Goal: Information Seeking & Learning: Understand process/instructions

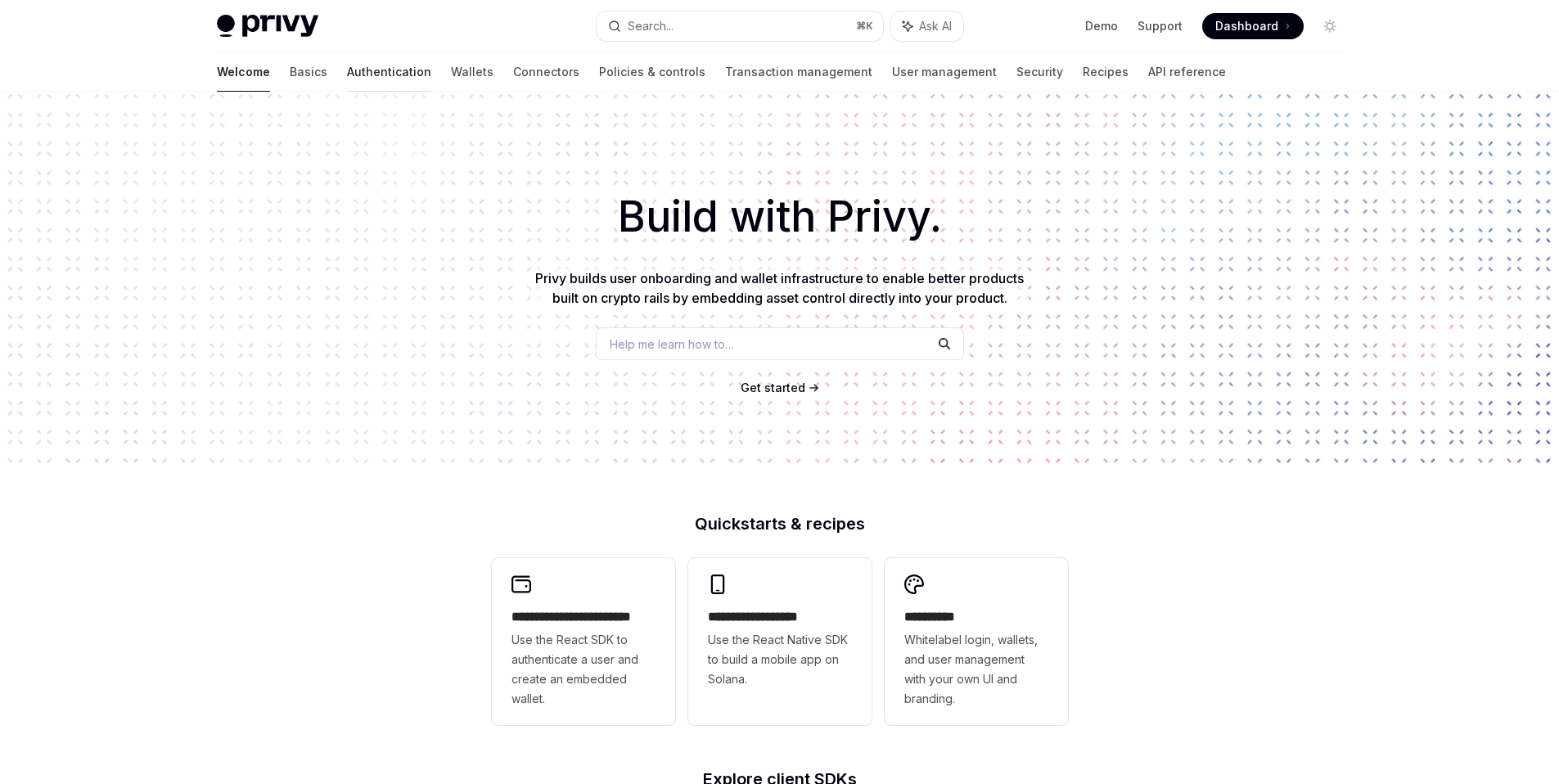
click at [347, 74] on link "Authentication" at bounding box center [389, 71] width 84 height 39
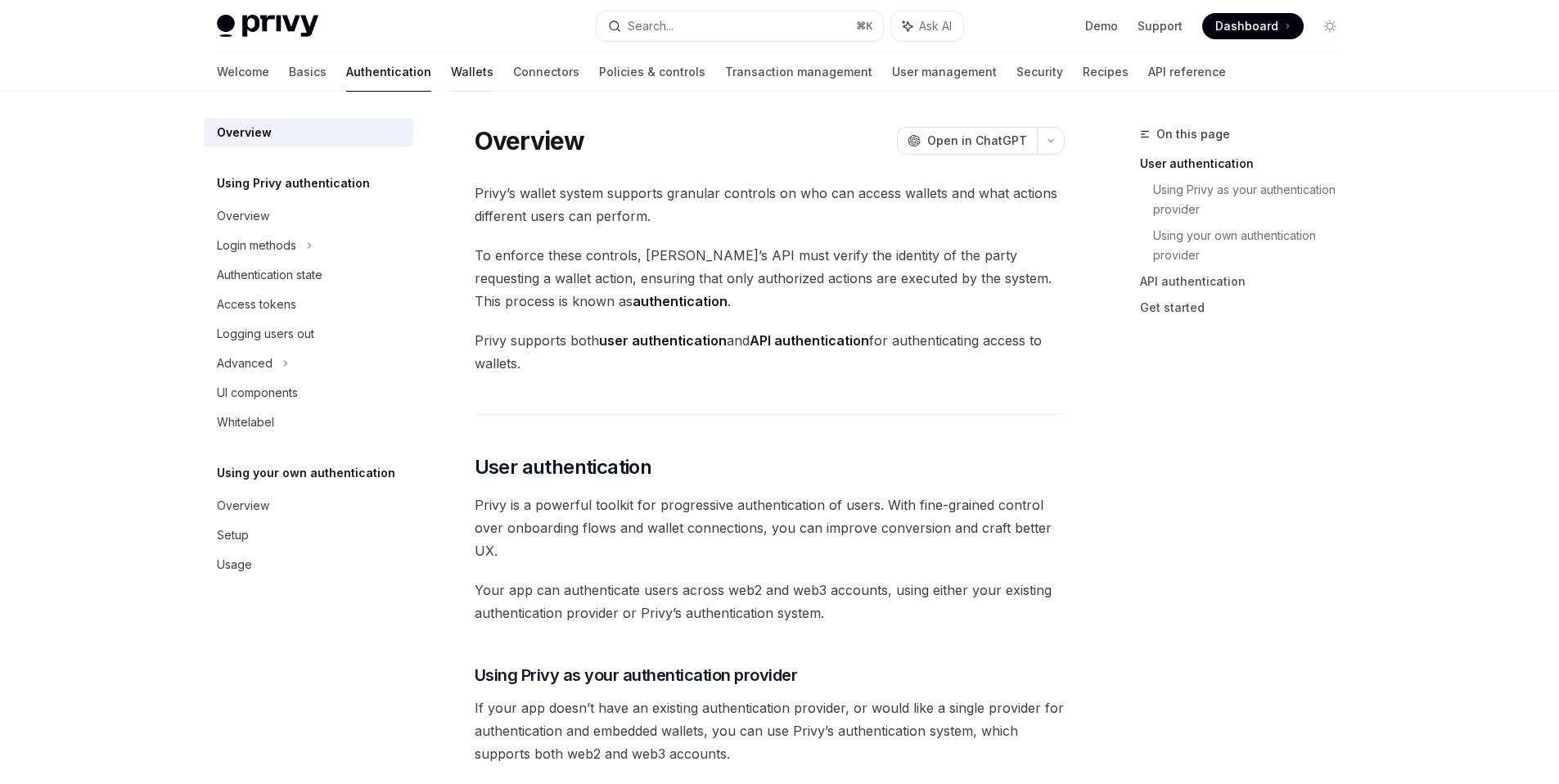
click at [451, 74] on link "Wallets" at bounding box center [472, 71] width 43 height 39
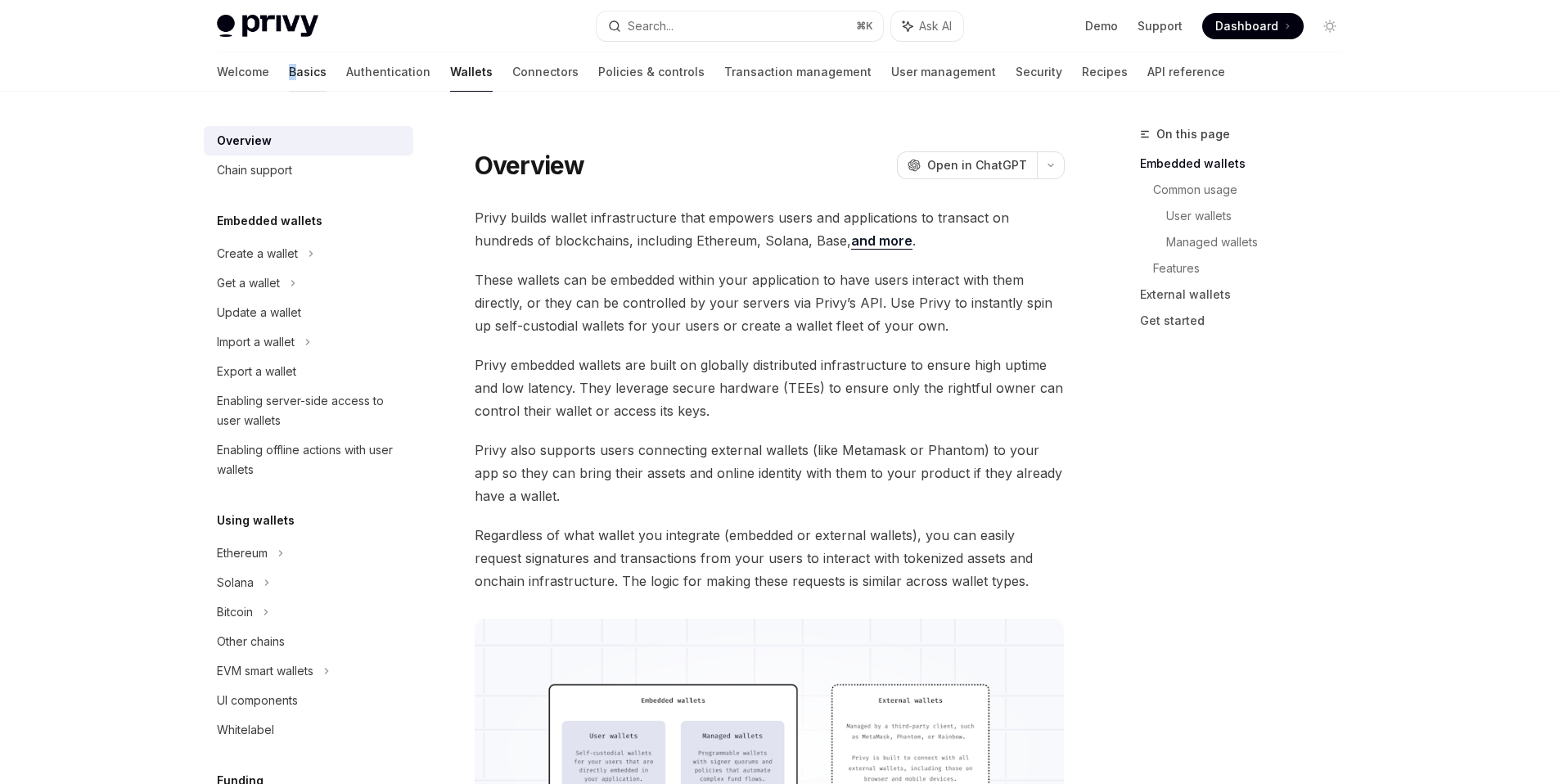
drag, startPoint x: 211, startPoint y: 74, endPoint x: 225, endPoint y: 76, distance: 14.1
click at [225, 76] on div "Welcome Basics Authentication Wallets Connectors Policies & controls Transactio…" at bounding box center [780, 71] width 1205 height 39
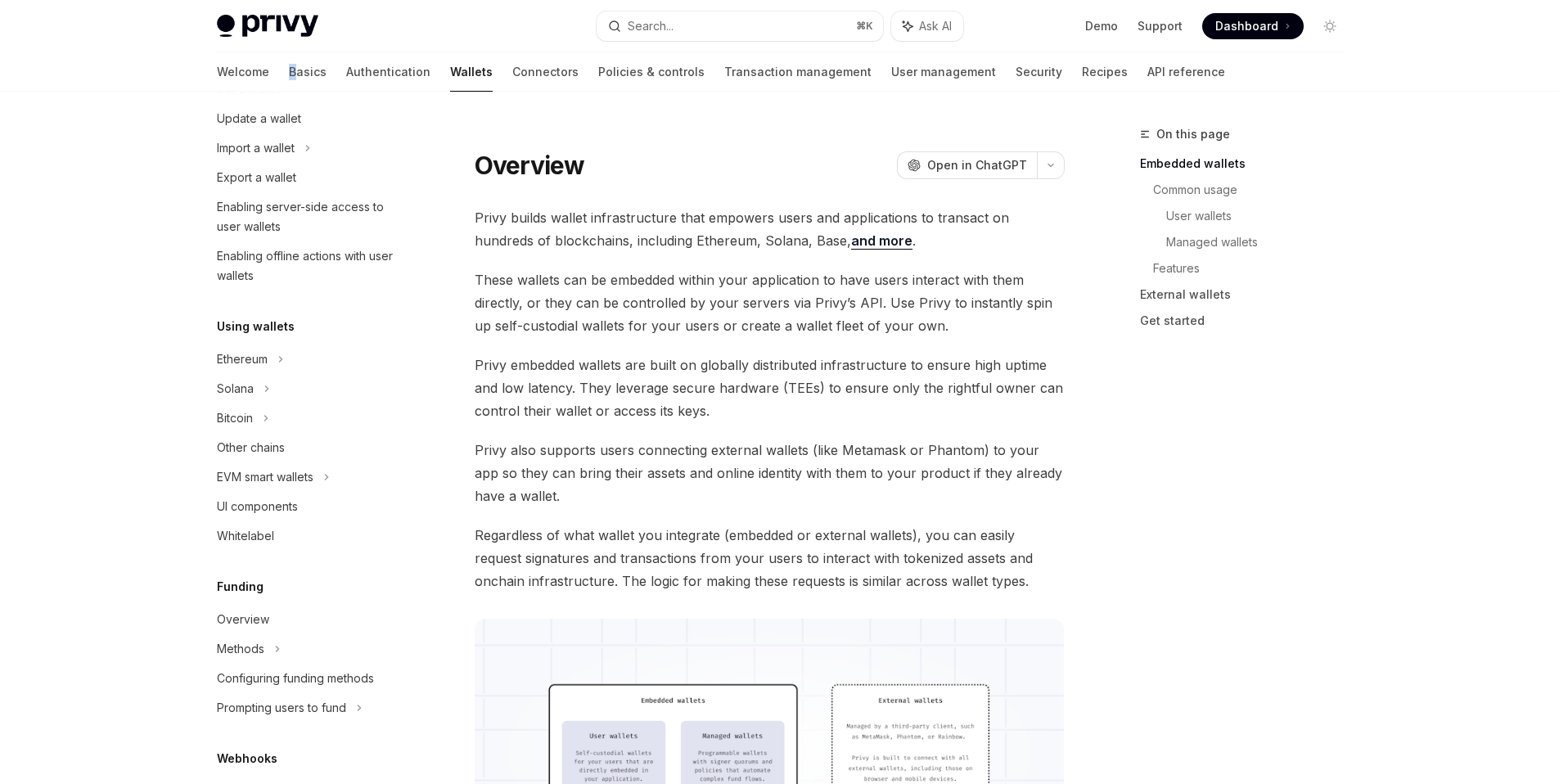
scroll to position [259, 0]
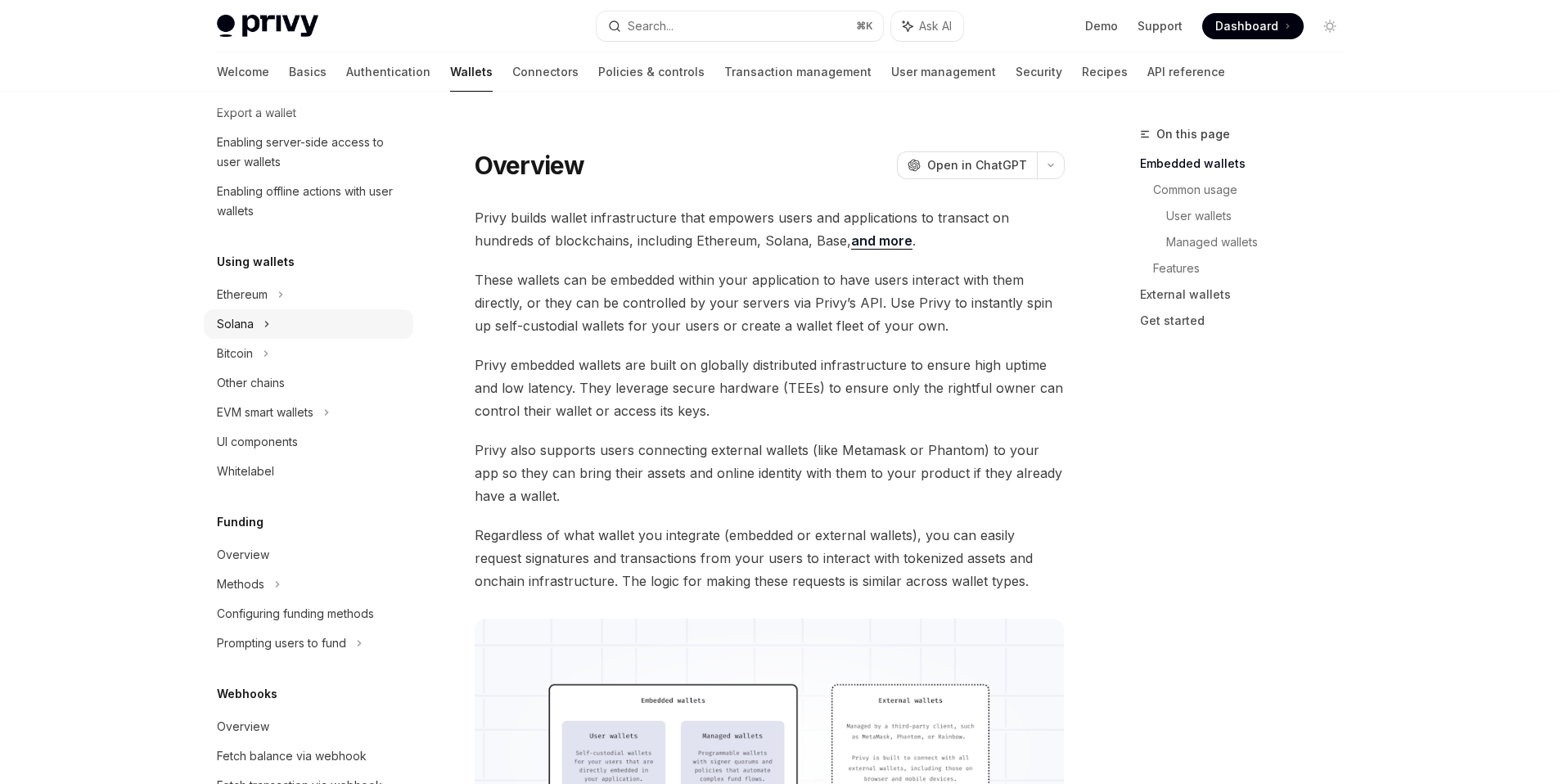
click at [264, 329] on icon at bounding box center [266, 324] width 6 height 19
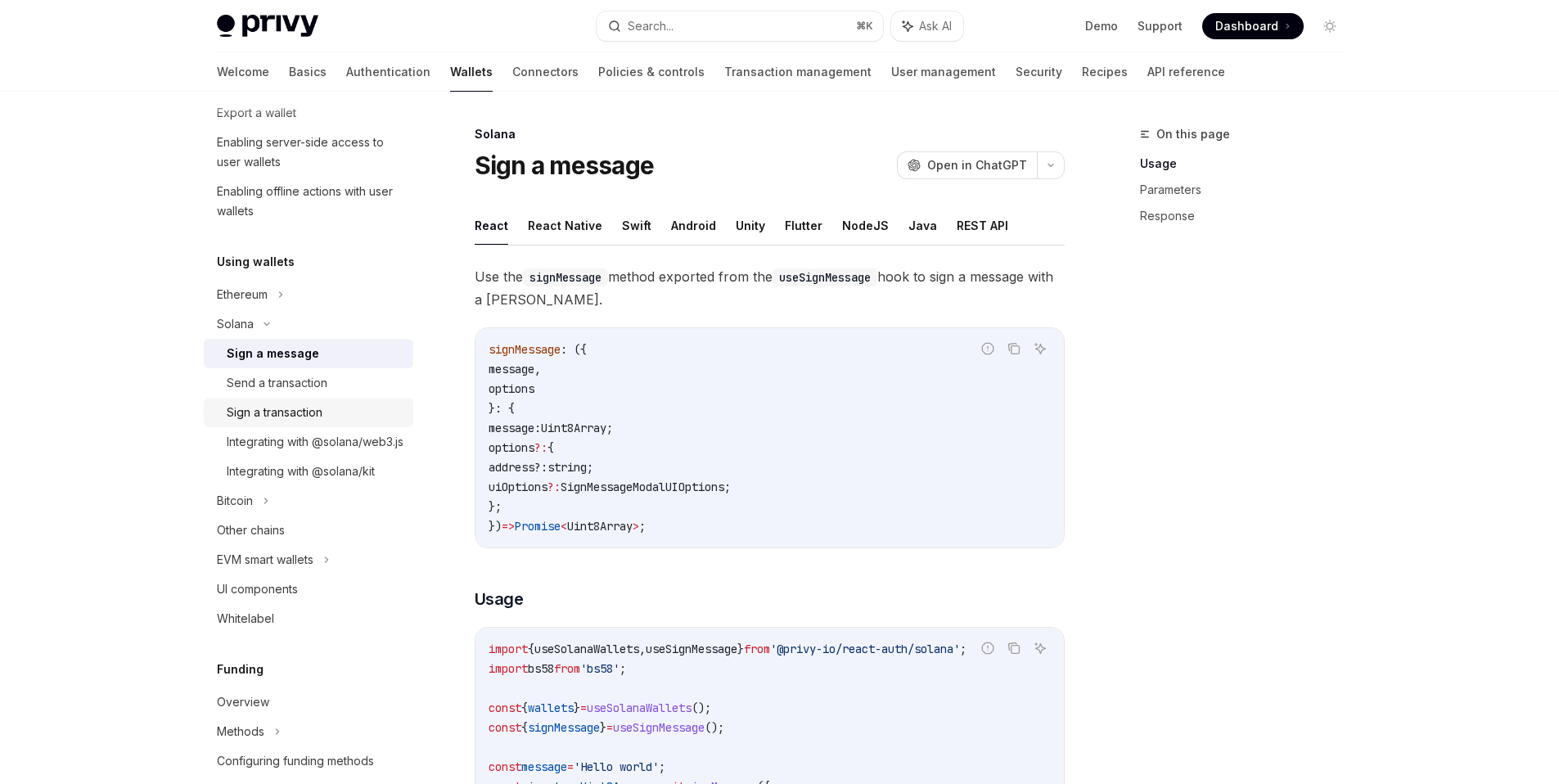
click at [360, 398] on link "Sign a transaction" at bounding box center [308, 413] width 210 height 29
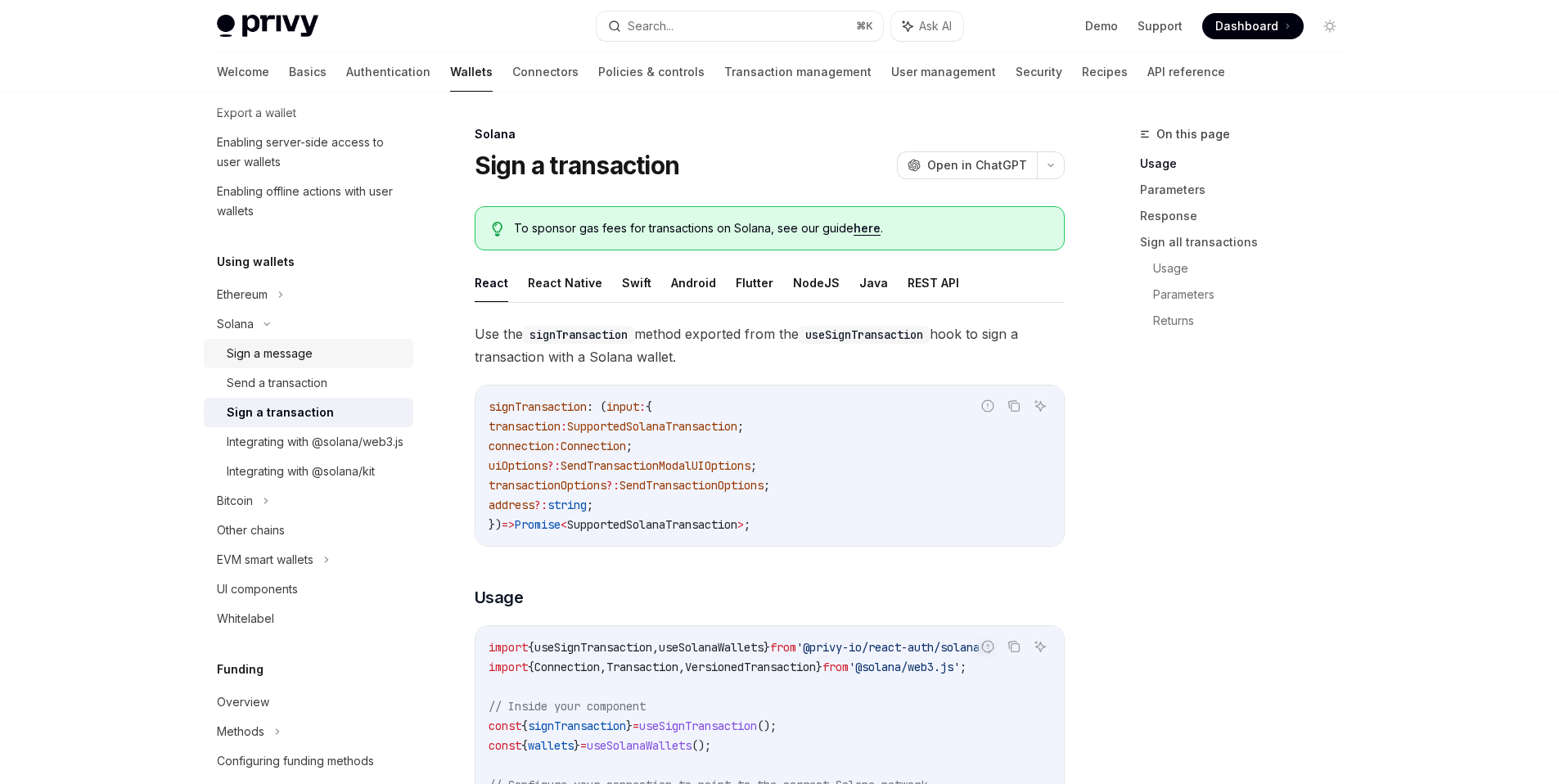
click at [367, 352] on div "Sign a message" at bounding box center [315, 353] width 177 height 19
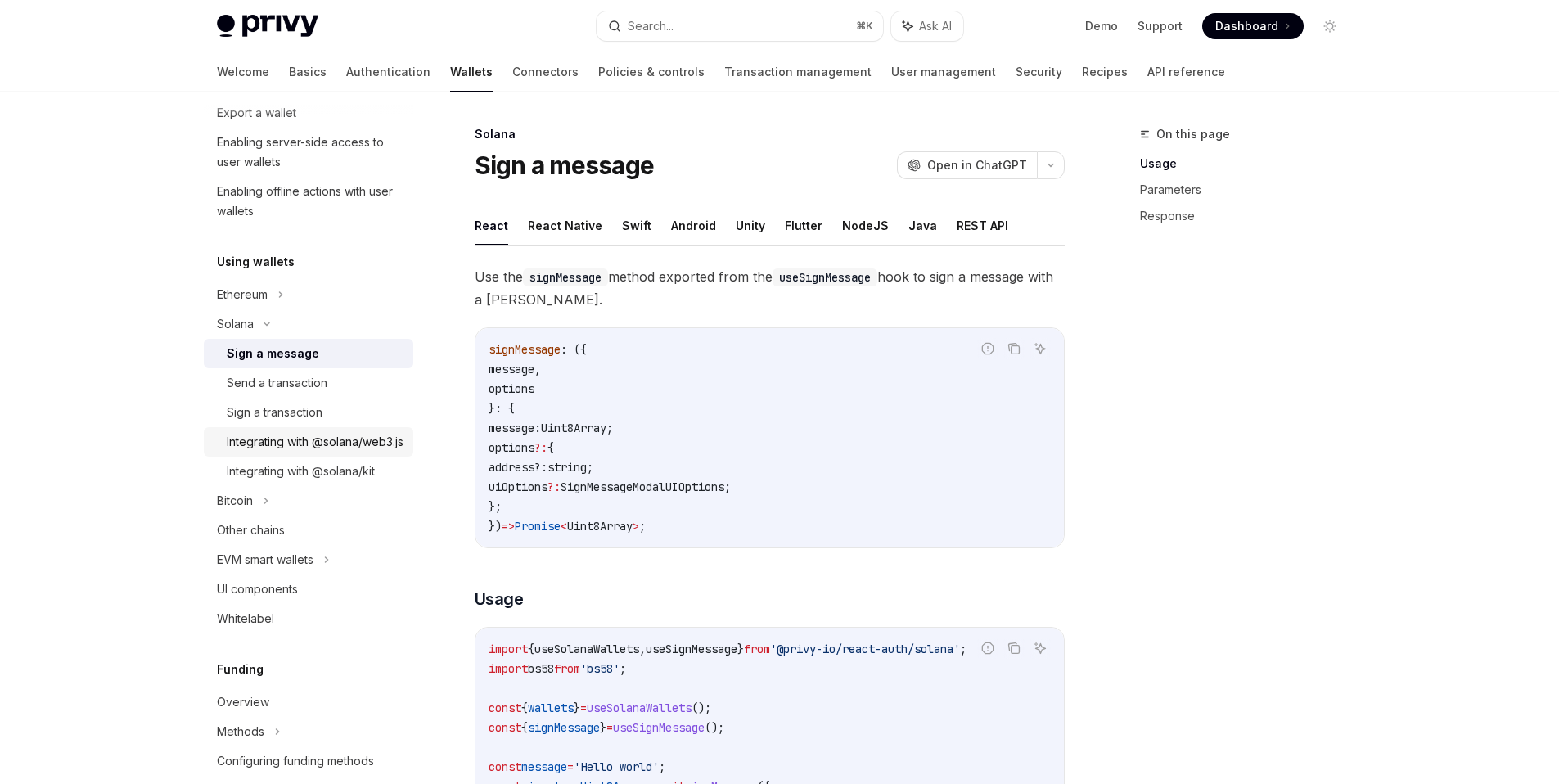
click at [358, 442] on div "Integrating with @solana/web3.js" at bounding box center [315, 441] width 177 height 19
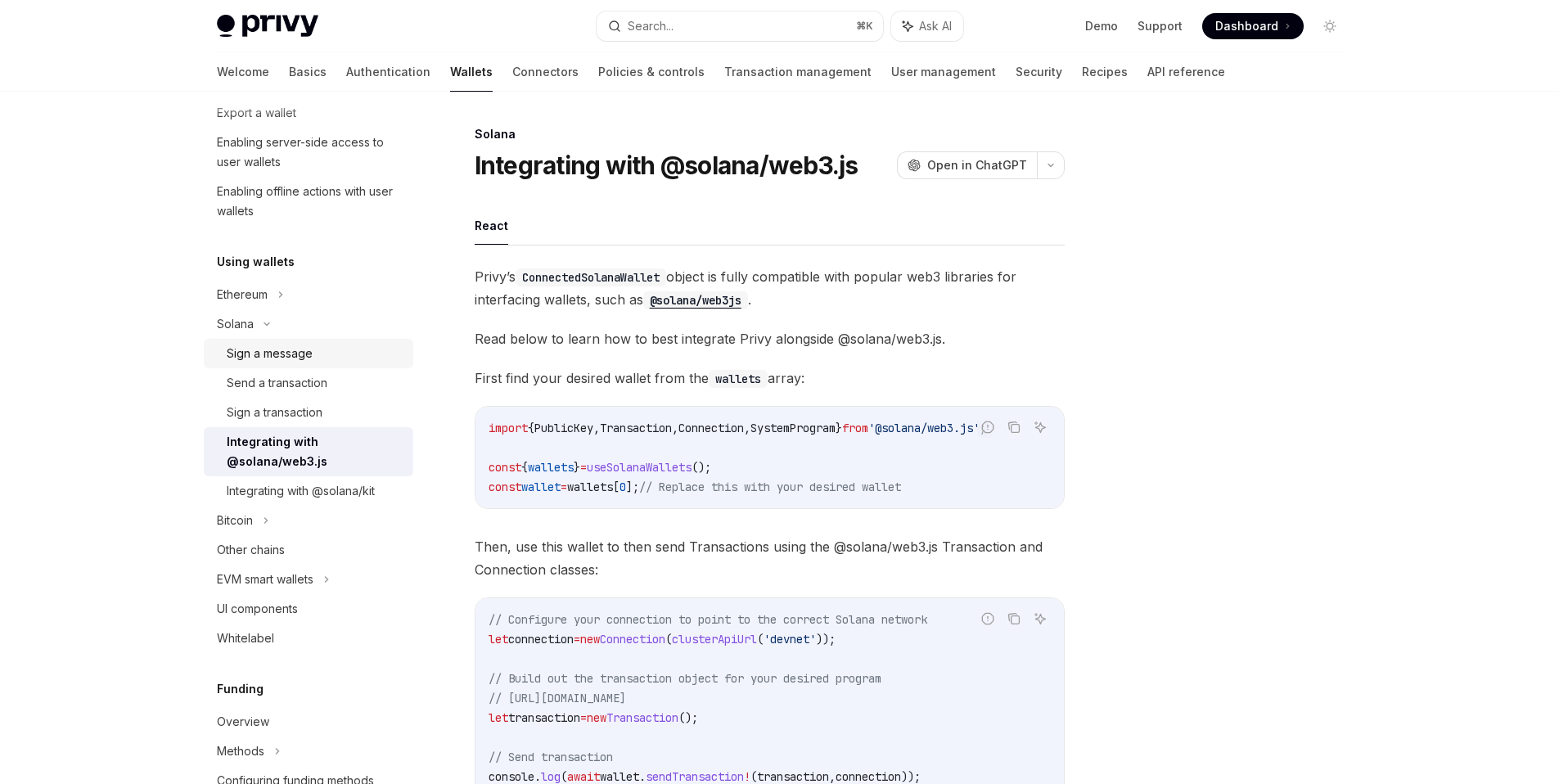
click at [330, 348] on div "Sign a message" at bounding box center [315, 353] width 177 height 19
type textarea "*"
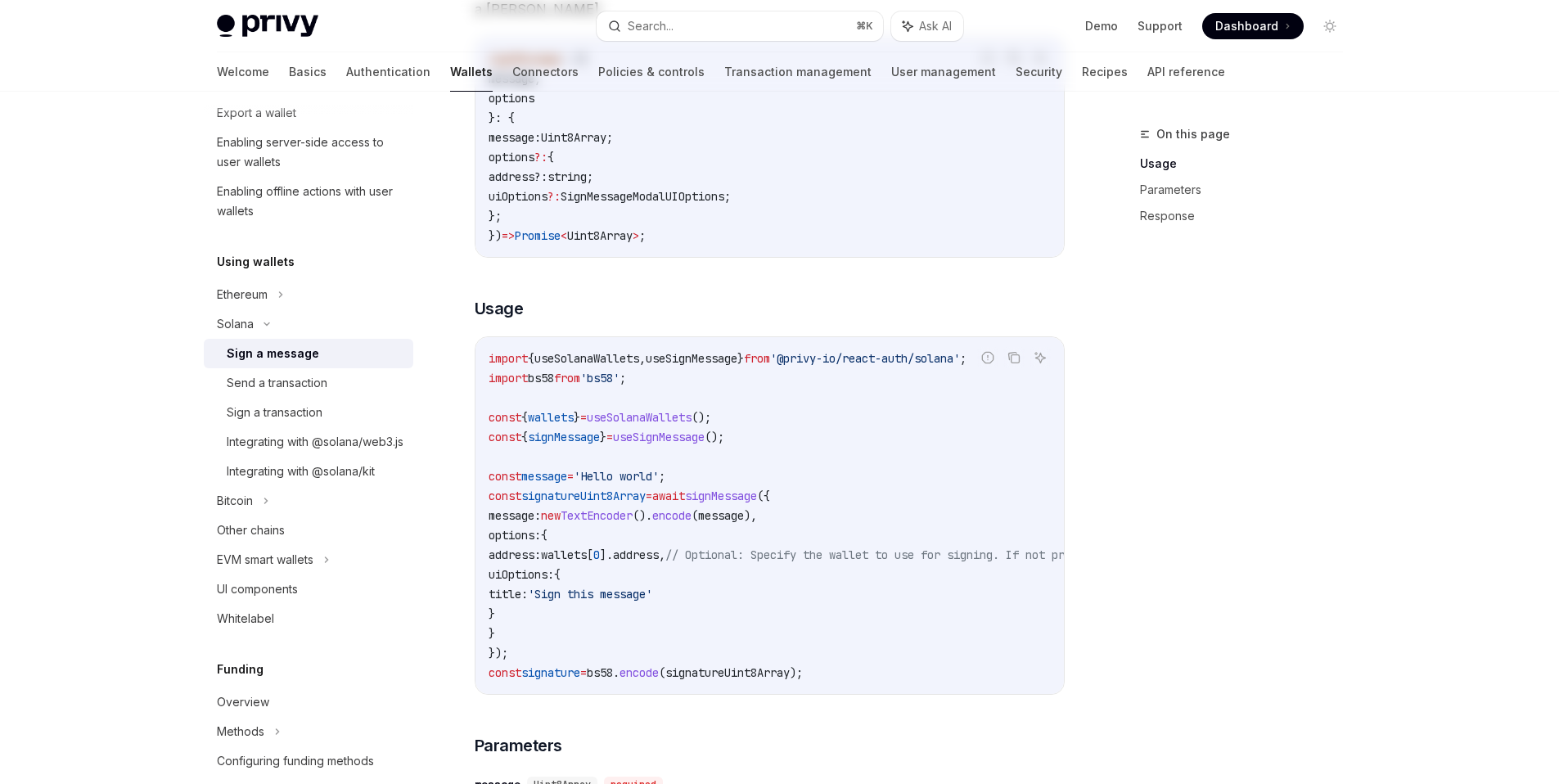
scroll to position [306, 0]
